Goal: Information Seeking & Learning: Find specific page/section

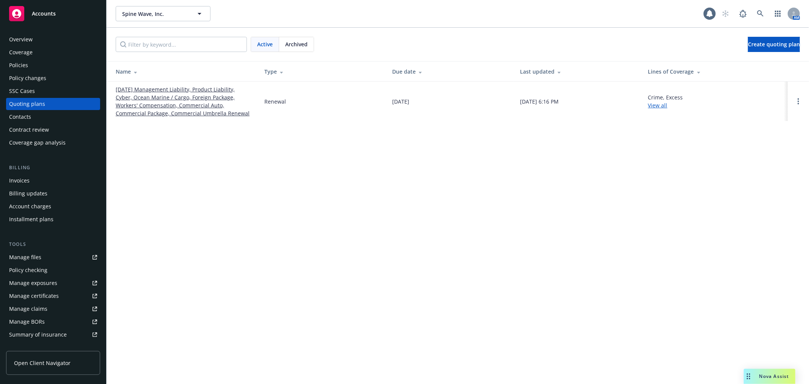
click at [31, 64] on div "Policies" at bounding box center [53, 65] width 88 height 12
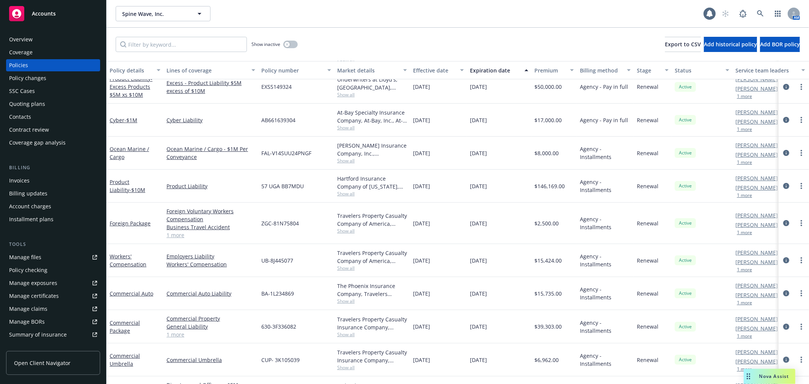
scroll to position [72, 0]
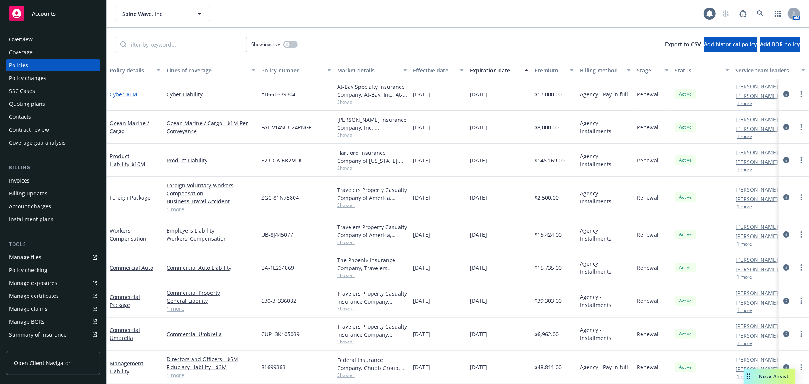
click at [130, 91] on span "- $1M" at bounding box center [130, 94] width 13 height 7
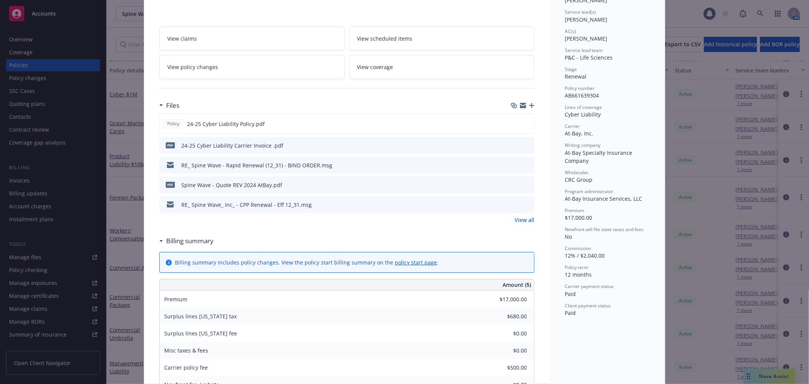
scroll to position [210, 0]
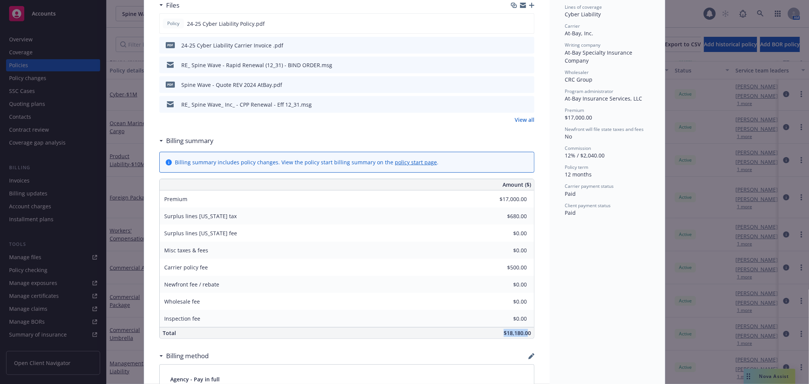
drag, startPoint x: 498, startPoint y: 333, endPoint x: 525, endPoint y: 331, distance: 27.3
click at [525, 331] on div "$18,180.00" at bounding box center [403, 332] width 261 height 11
click at [509, 329] on span "$18,180.00" at bounding box center [517, 332] width 27 height 7
drag, startPoint x: 503, startPoint y: 331, endPoint x: 524, endPoint y: 331, distance: 21.6
click at [526, 331] on span "$18,180.00" at bounding box center [517, 332] width 27 height 7
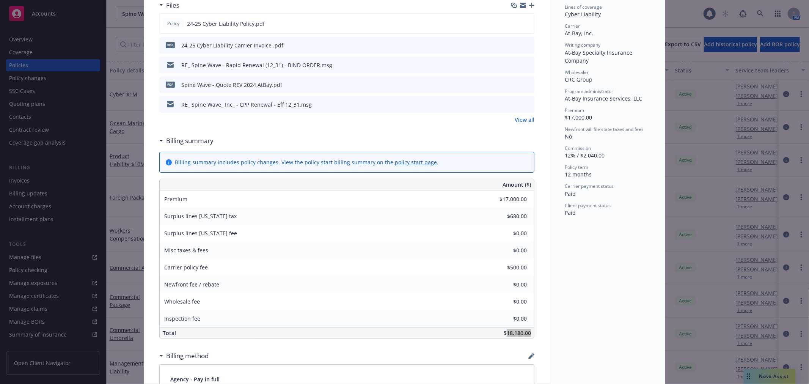
scroll to position [0, 0]
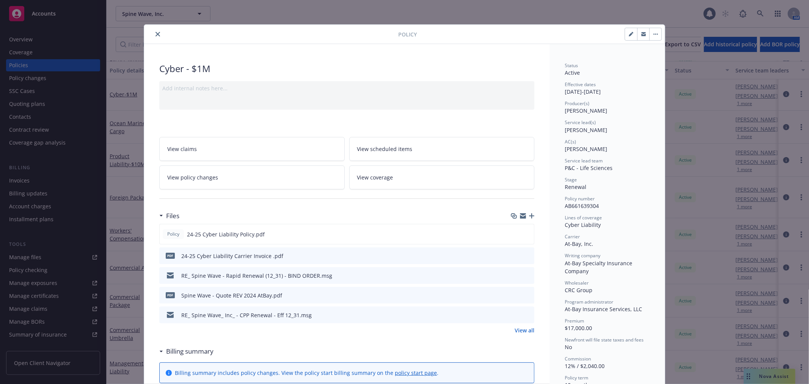
drag, startPoint x: 154, startPoint y: 33, endPoint x: 165, endPoint y: 54, distance: 24.3
click at [155, 33] on icon "close" at bounding box center [157, 34] width 5 height 5
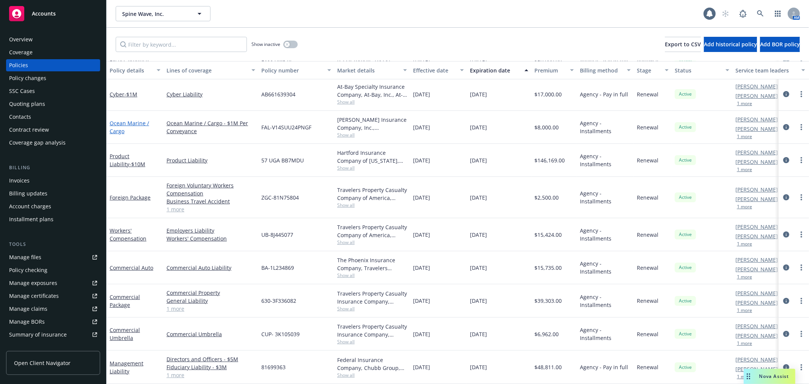
click at [126, 119] on link "Ocean Marine / Cargo" at bounding box center [129, 126] width 39 height 15
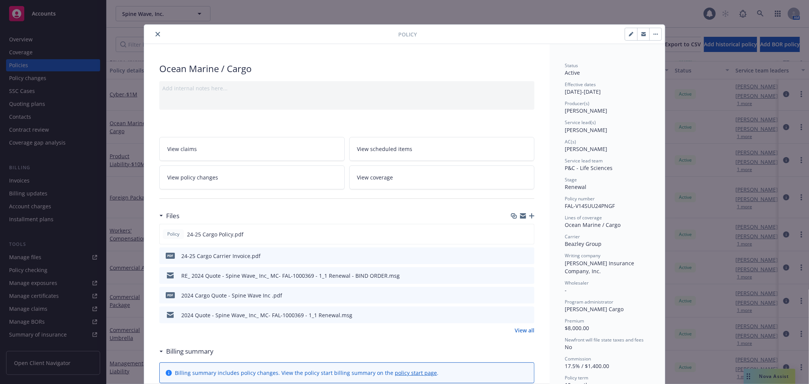
click at [155, 35] on icon "close" at bounding box center [157, 34] width 5 height 5
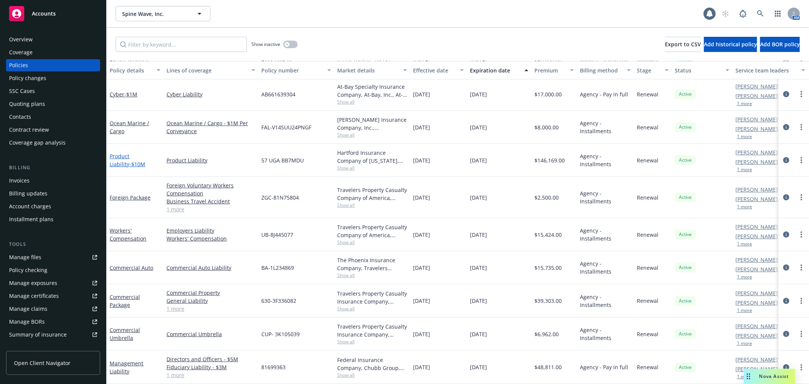
click at [122, 152] on link "Product Liability - $10M" at bounding box center [128, 159] width 36 height 15
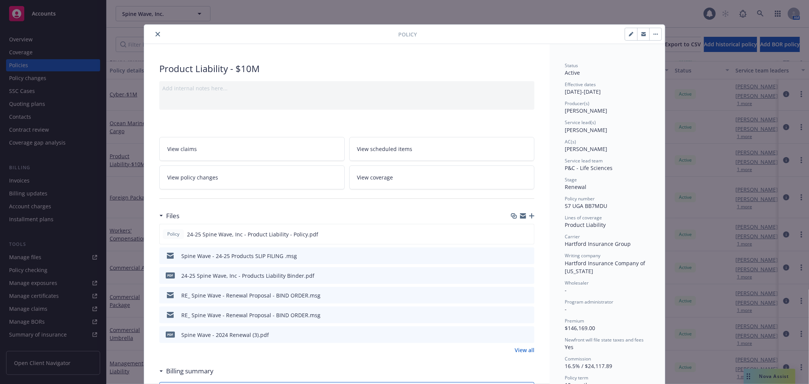
drag, startPoint x: 156, startPoint y: 33, endPoint x: 193, endPoint y: 54, distance: 42.8
click at [156, 33] on icon "close" at bounding box center [157, 34] width 5 height 5
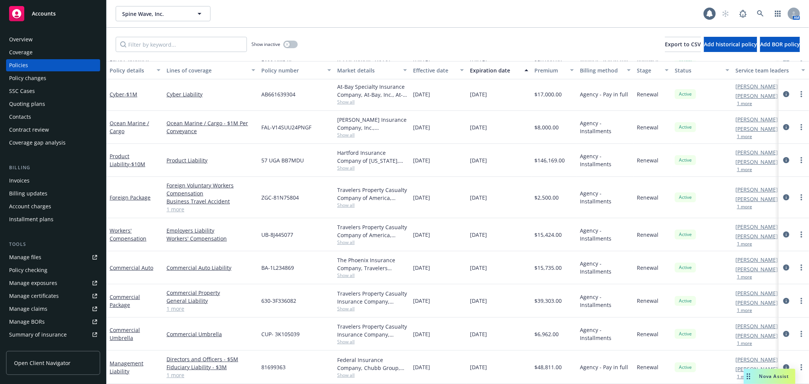
click at [129, 195] on div "Foreign Package" at bounding box center [135, 197] width 57 height 41
click at [132, 194] on link "Foreign Package" at bounding box center [130, 197] width 41 height 7
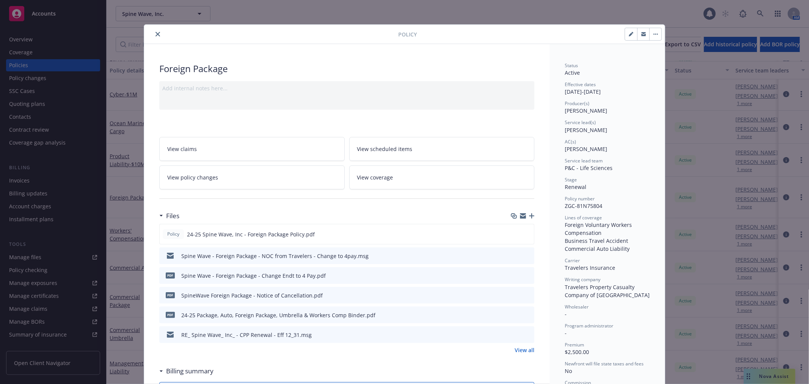
click at [157, 35] on button "close" at bounding box center [157, 34] width 9 height 9
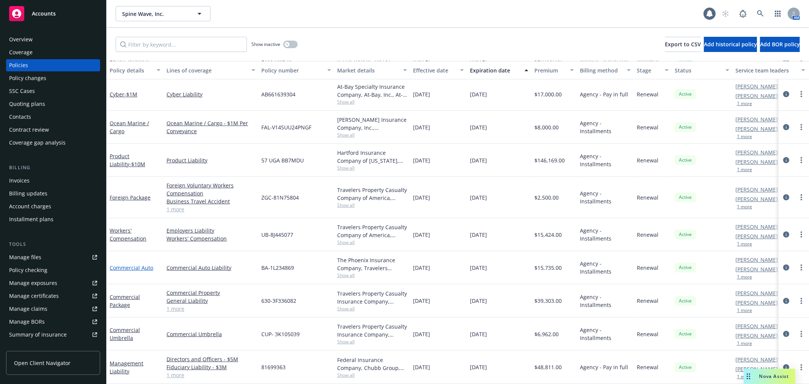
click at [124, 264] on link "Commercial Auto" at bounding box center [132, 267] width 44 height 7
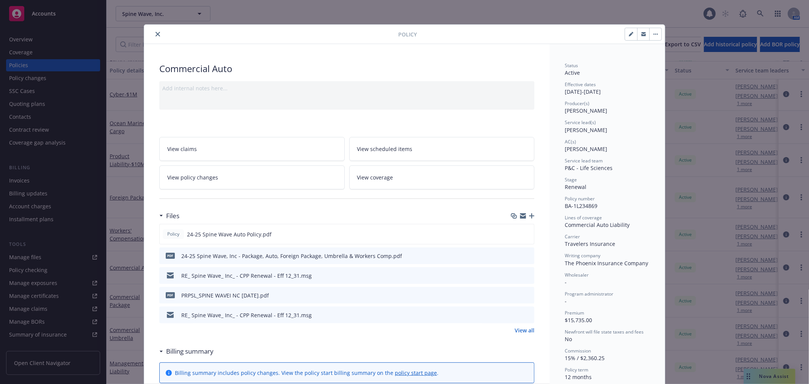
click at [155, 32] on icon "close" at bounding box center [157, 34] width 5 height 5
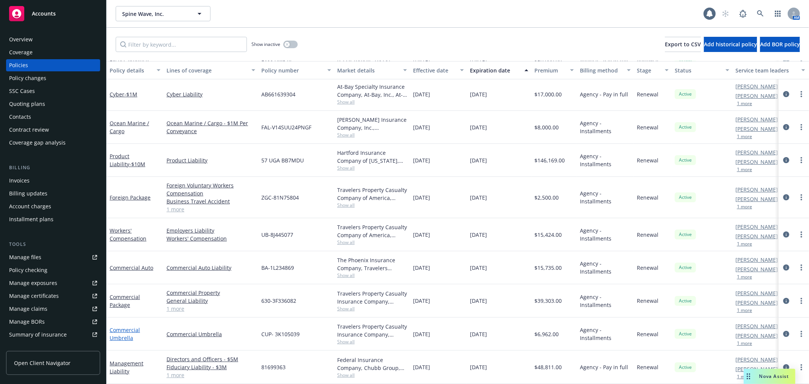
drag, startPoint x: 124, startPoint y: 325, endPoint x: 130, endPoint y: 323, distance: 6.9
click at [124, 326] on link "Commercial Umbrella" at bounding box center [125, 333] width 30 height 15
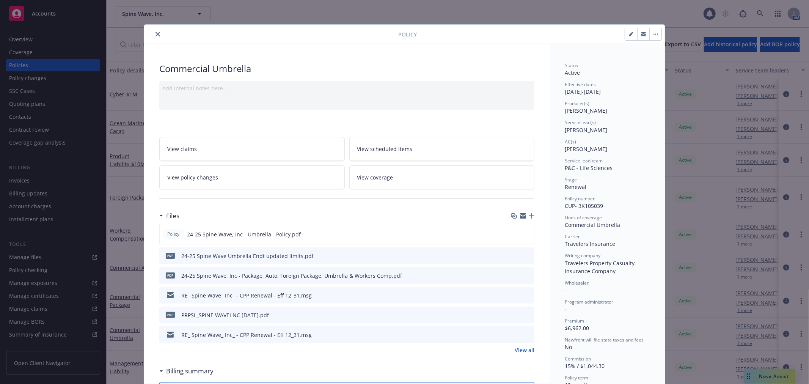
drag, startPoint x: 155, startPoint y: 31, endPoint x: 154, endPoint y: 40, distance: 8.8
click at [155, 31] on button "close" at bounding box center [157, 34] width 9 height 9
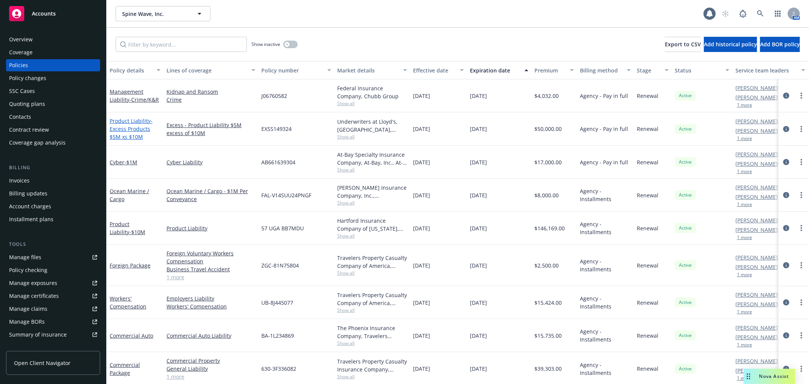
click at [125, 121] on link "Product Liability - Excess Products $5M xs $10M" at bounding box center [131, 128] width 43 height 23
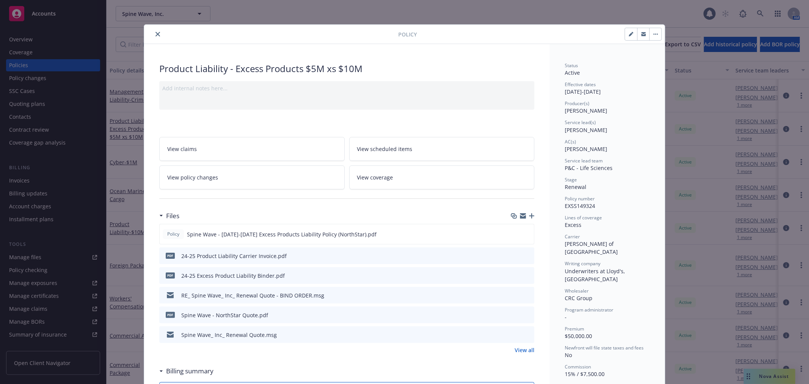
drag, startPoint x: 155, startPoint y: 32, endPoint x: 151, endPoint y: 35, distance: 6.0
click at [155, 32] on icon "close" at bounding box center [157, 34] width 5 height 5
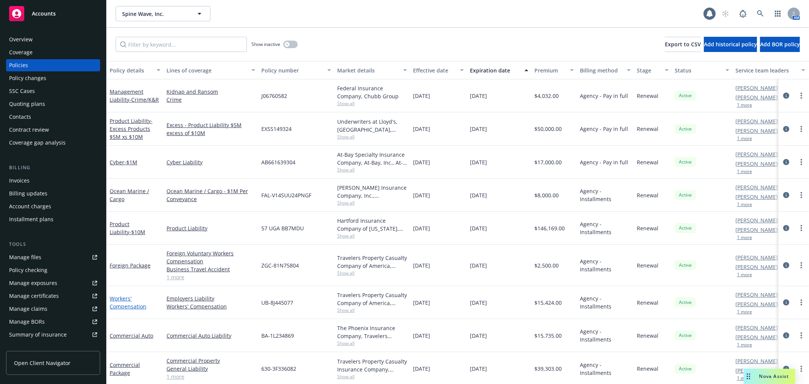
click at [131, 305] on link "Workers' Compensation" at bounding box center [128, 302] width 37 height 15
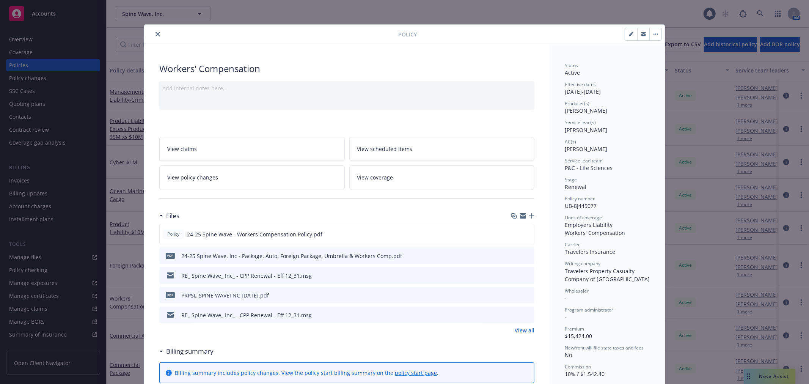
drag, startPoint x: 154, startPoint y: 32, endPoint x: 166, endPoint y: 61, distance: 30.6
click at [155, 32] on icon "close" at bounding box center [157, 34] width 5 height 5
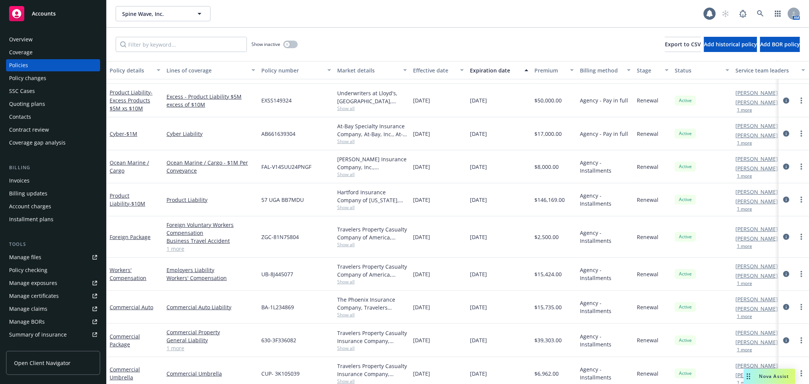
scroll to position [42, 0]
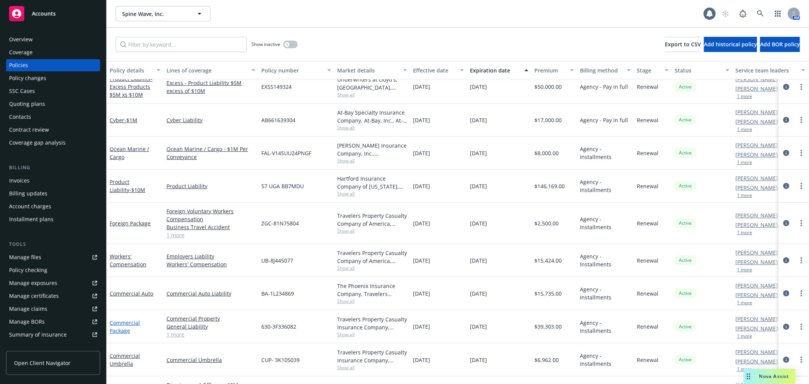
click at [122, 324] on link "Commercial Package" at bounding box center [125, 326] width 30 height 15
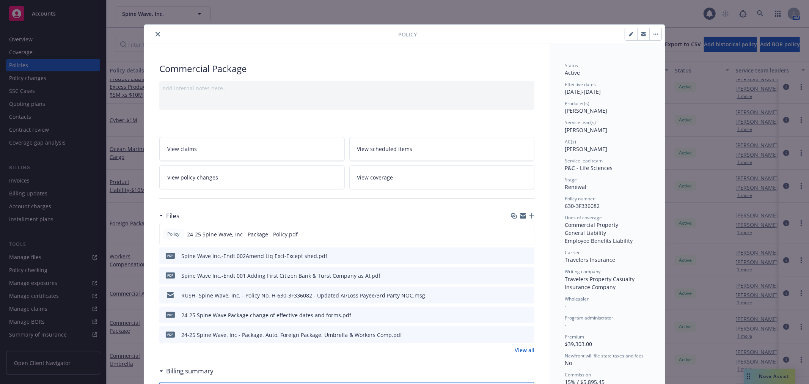
click at [208, 188] on link "View policy changes" at bounding box center [251, 177] width 185 height 24
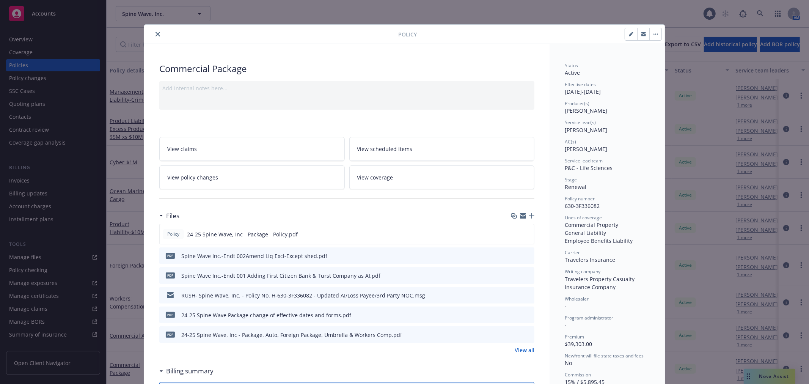
scroll to position [23, 0]
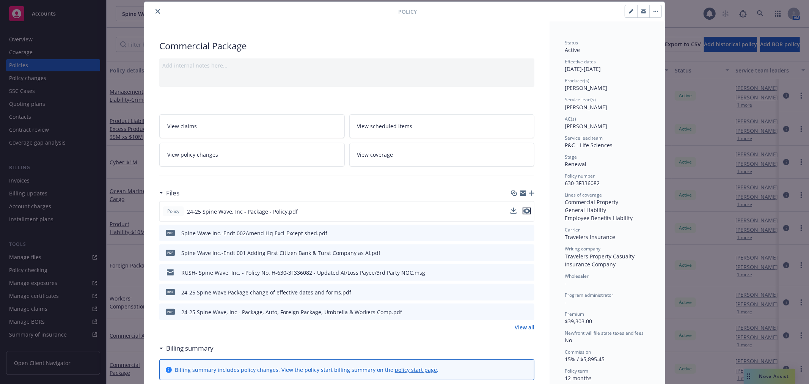
click at [524, 213] on icon "preview file" at bounding box center [526, 210] width 7 height 5
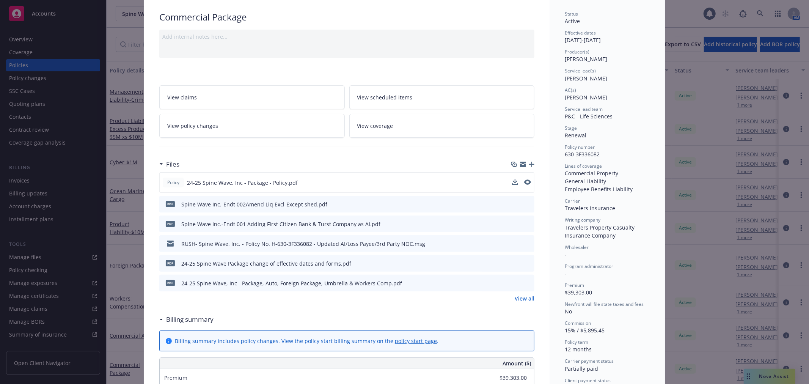
scroll to position [0, 0]
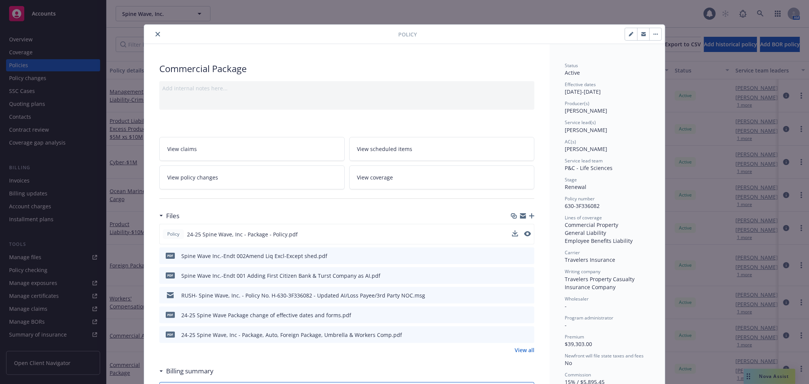
click at [155, 34] on icon "close" at bounding box center [157, 34] width 5 height 5
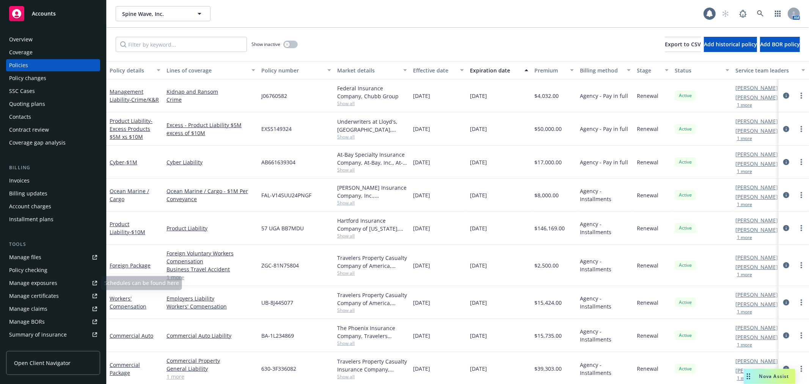
click at [47, 254] on link "Manage files" at bounding box center [53, 257] width 94 height 12
click at [152, 10] on span "Spine Wave, Inc." at bounding box center [155, 14] width 66 height 8
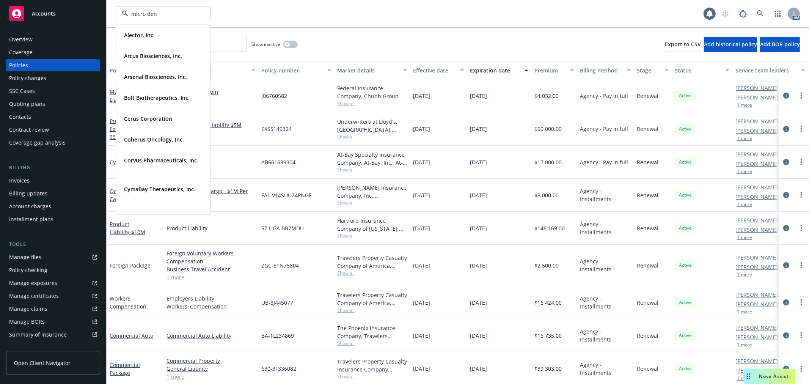
type input "micro dent"
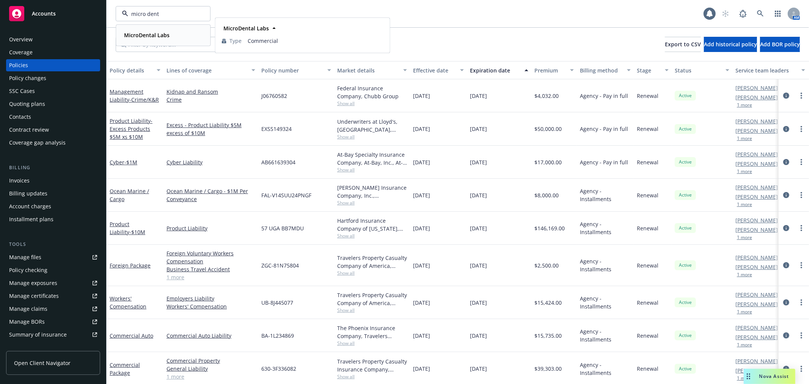
click at [149, 37] on strong "MicroDental Labs" at bounding box center [147, 34] width 46 height 7
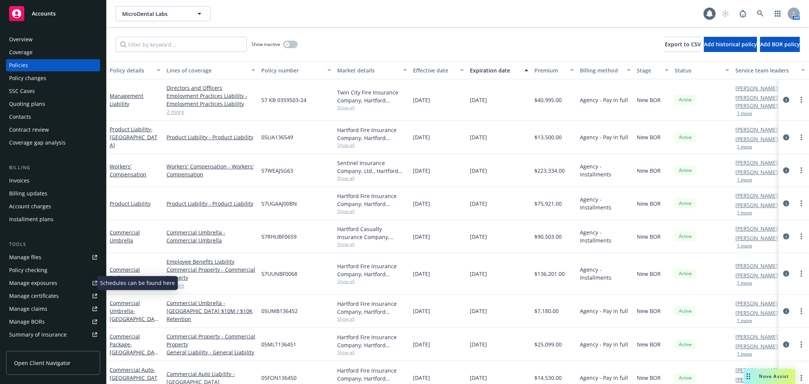
click at [46, 281] on div "Manage exposures" at bounding box center [33, 283] width 48 height 12
click at [164, 45] on input "Filter by keyword..." at bounding box center [181, 44] width 131 height 15
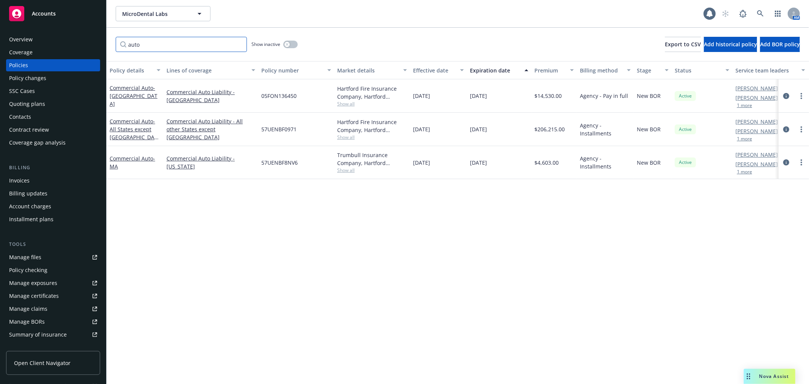
type input "auto"
click at [44, 282] on div "Manage exposures" at bounding box center [33, 283] width 48 height 12
